Goal: Transaction & Acquisition: Purchase product/service

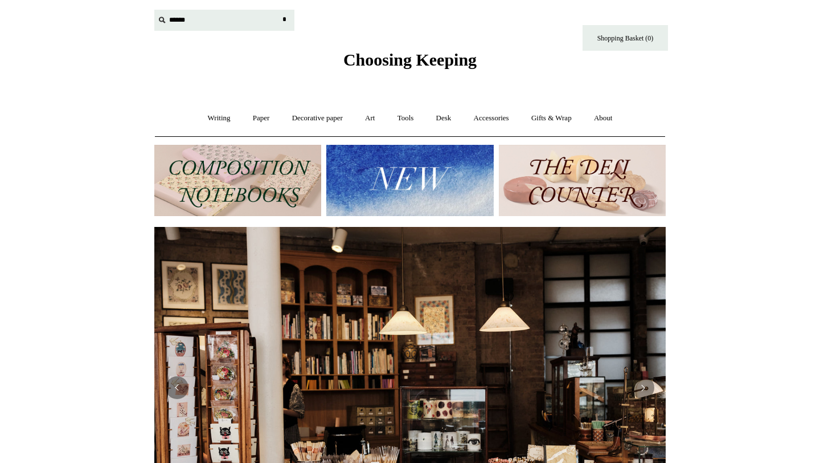
click at [170, 18] on input "text" at bounding box center [224, 20] width 140 height 21
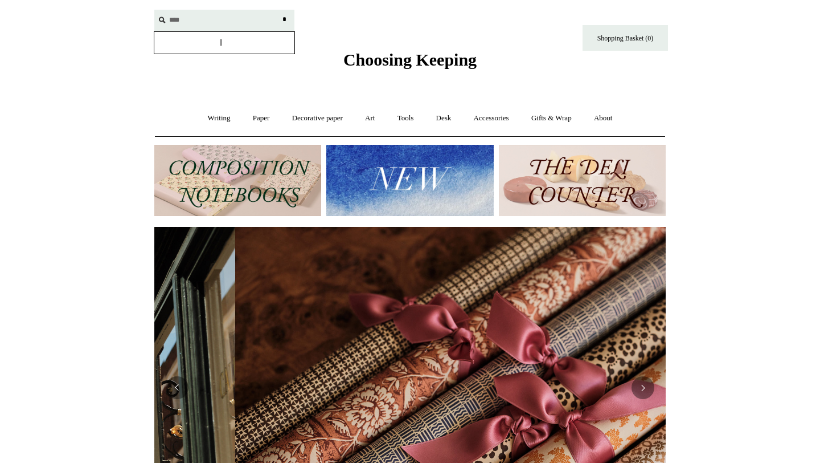
scroll to position [0, 1023]
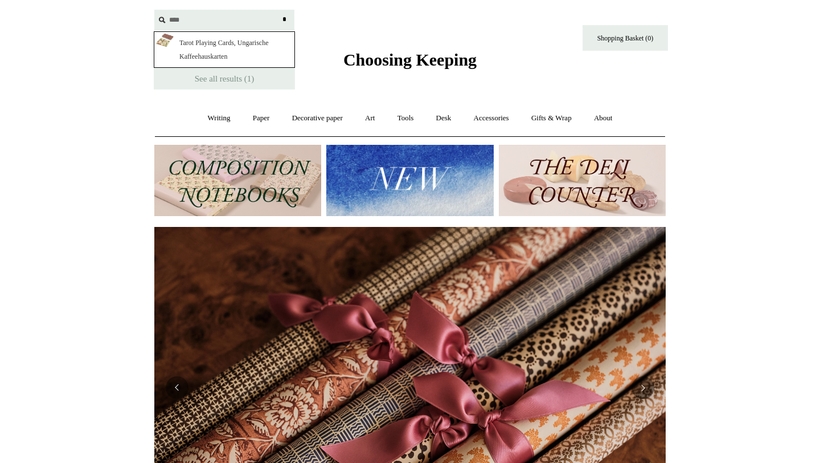
type input "****"
click at [218, 56] on link "Tarot Playing Cards, Ungarische Kaffeehauskarten" at bounding box center [224, 49] width 141 height 36
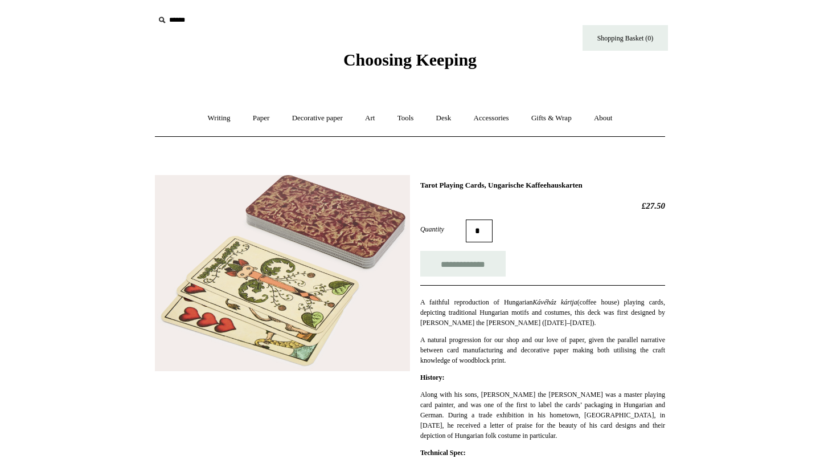
click at [160, 18] on icon at bounding box center [162, 20] width 13 height 13
click at [160, 19] on icon at bounding box center [162, 20] width 13 height 13
click at [162, 22] on icon at bounding box center [162, 20] width 13 height 13
click at [173, 23] on input "text" at bounding box center [224, 20] width 140 height 21
type input "**********"
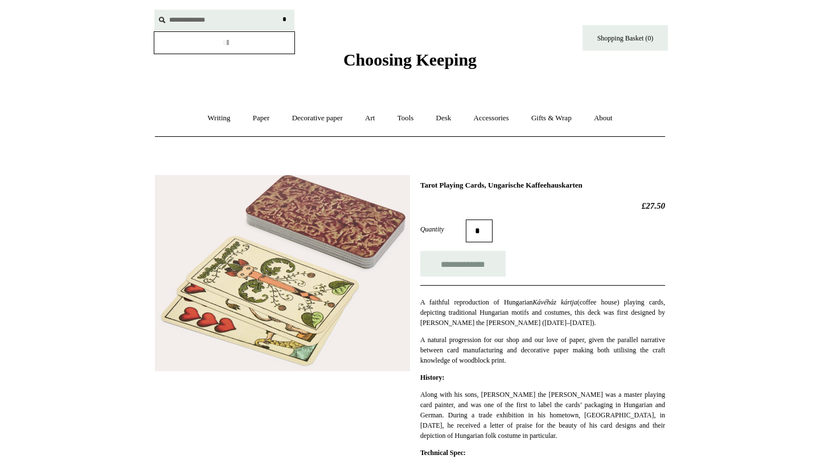
click at [279, 10] on input "*" at bounding box center [284, 20] width 11 height 20
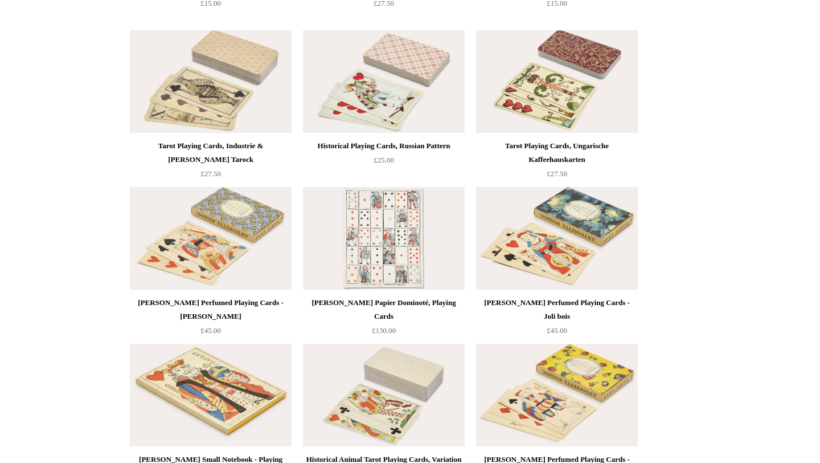
scroll to position [521, 0]
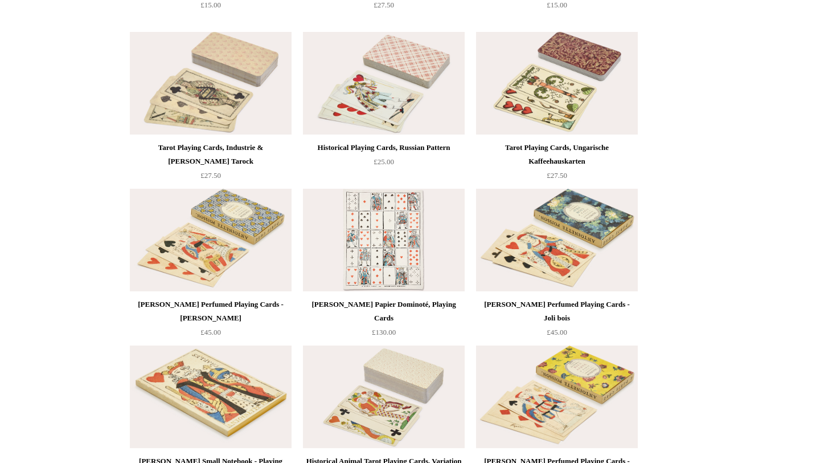
click at [406, 93] on img at bounding box center [384, 83] width 162 height 103
